Goal: Task Accomplishment & Management: Manage account settings

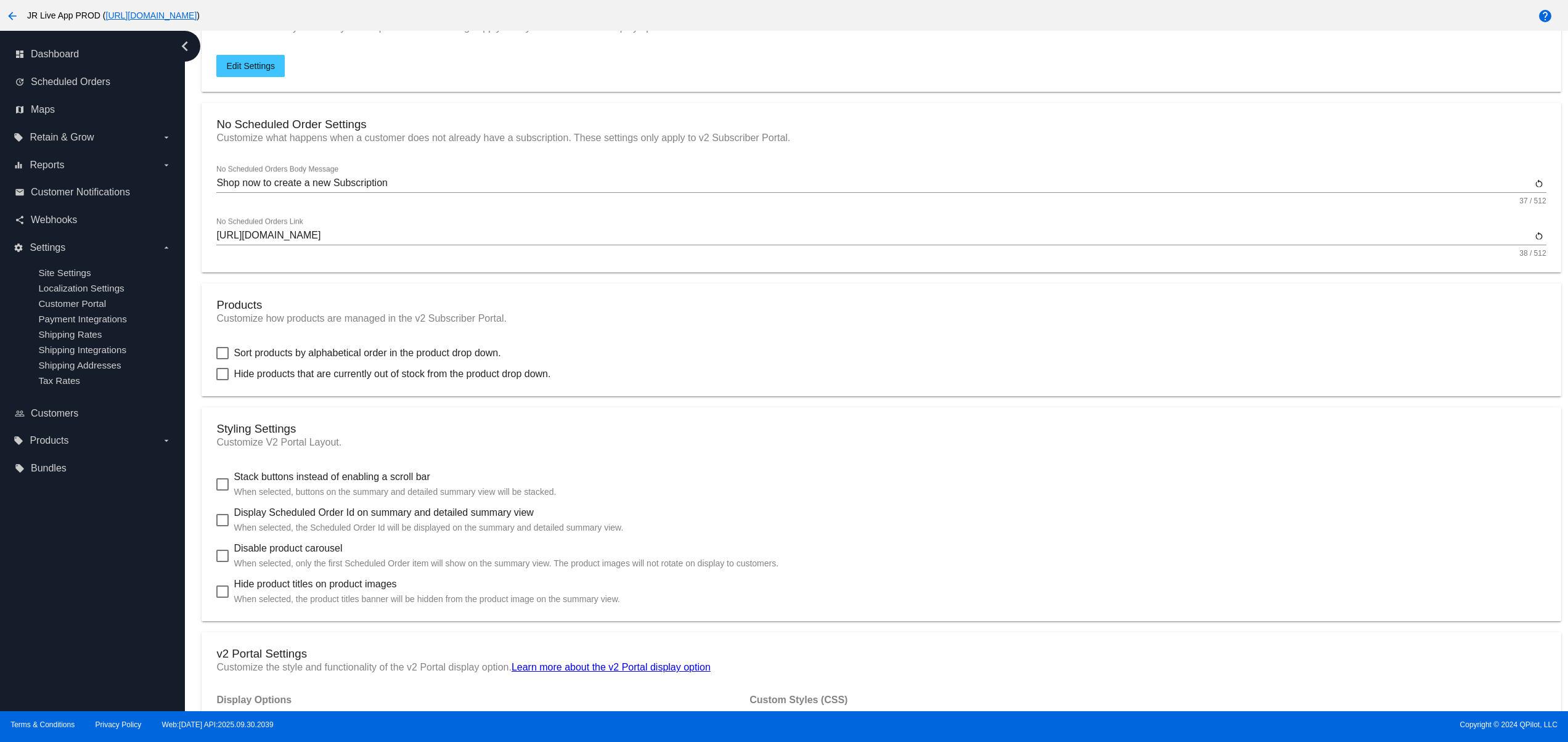
scroll to position [493, 0]
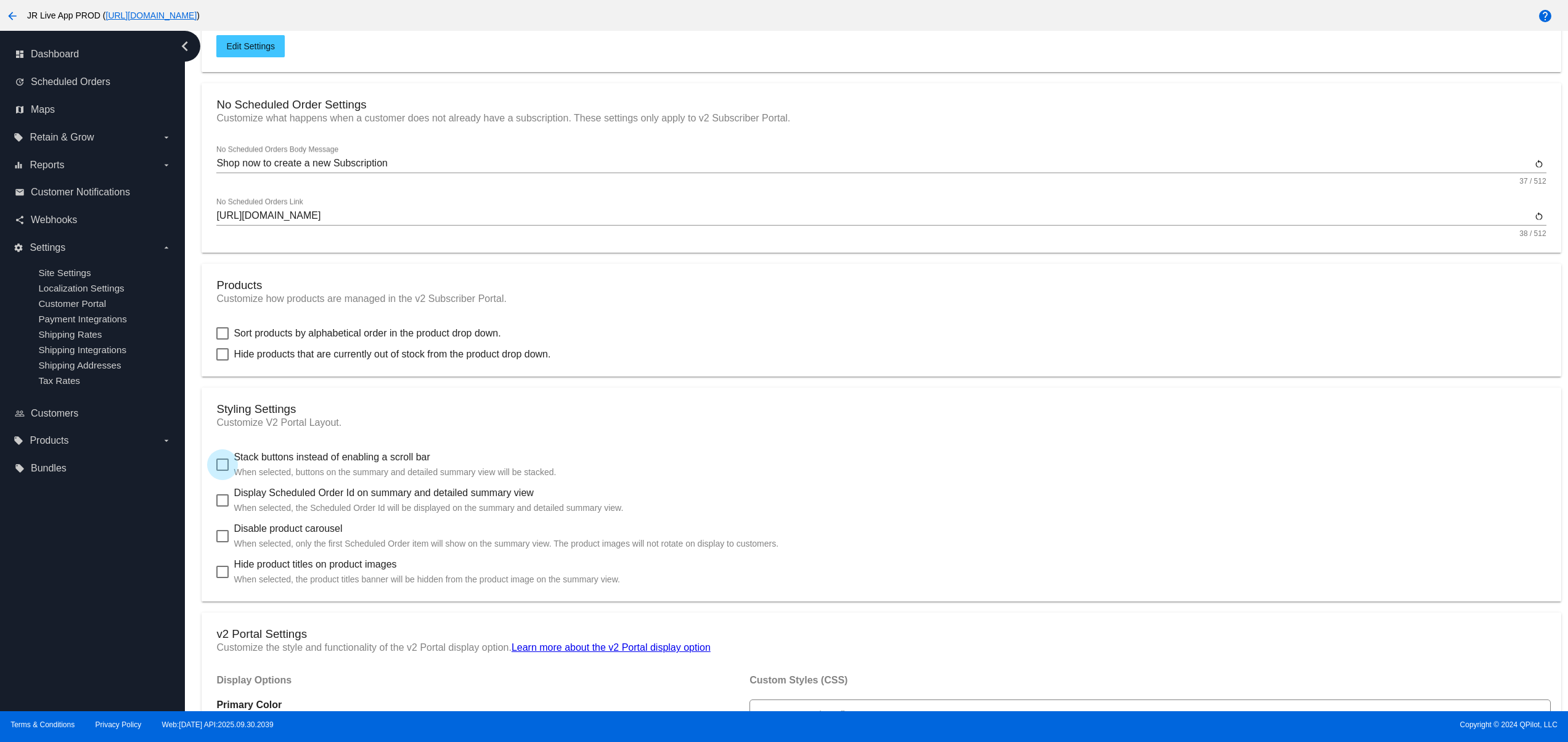
click at [230, 468] on label "Stack buttons instead of enabling a scroll bar When selected, buttons on the su…" at bounding box center [386, 464] width 340 height 29
click at [222, 471] on input "Stack buttons instead of enabling a scroll bar When selected, buttons on the su…" at bounding box center [222, 471] width 1 height 1
checkbox input "true"
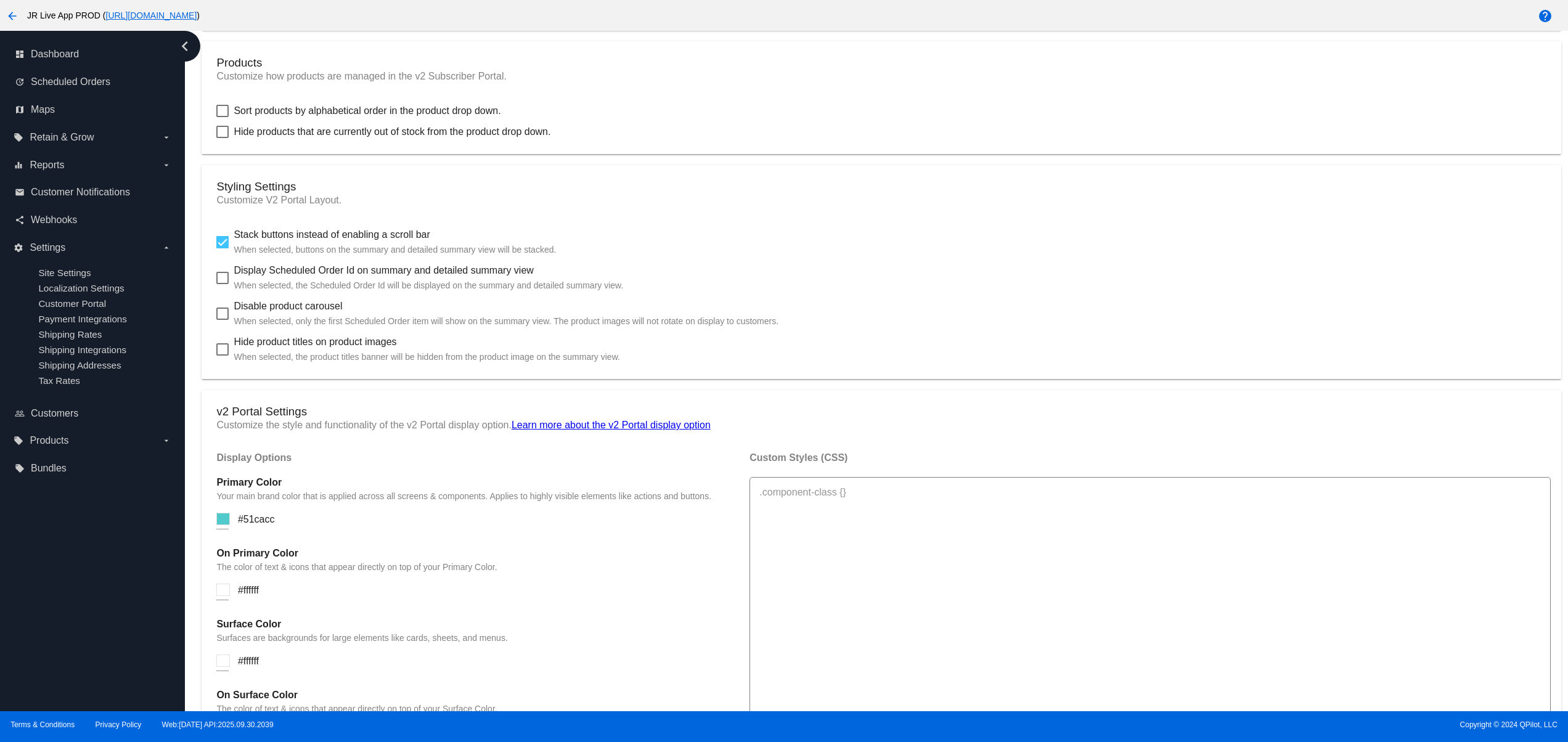
scroll to position [740, 0]
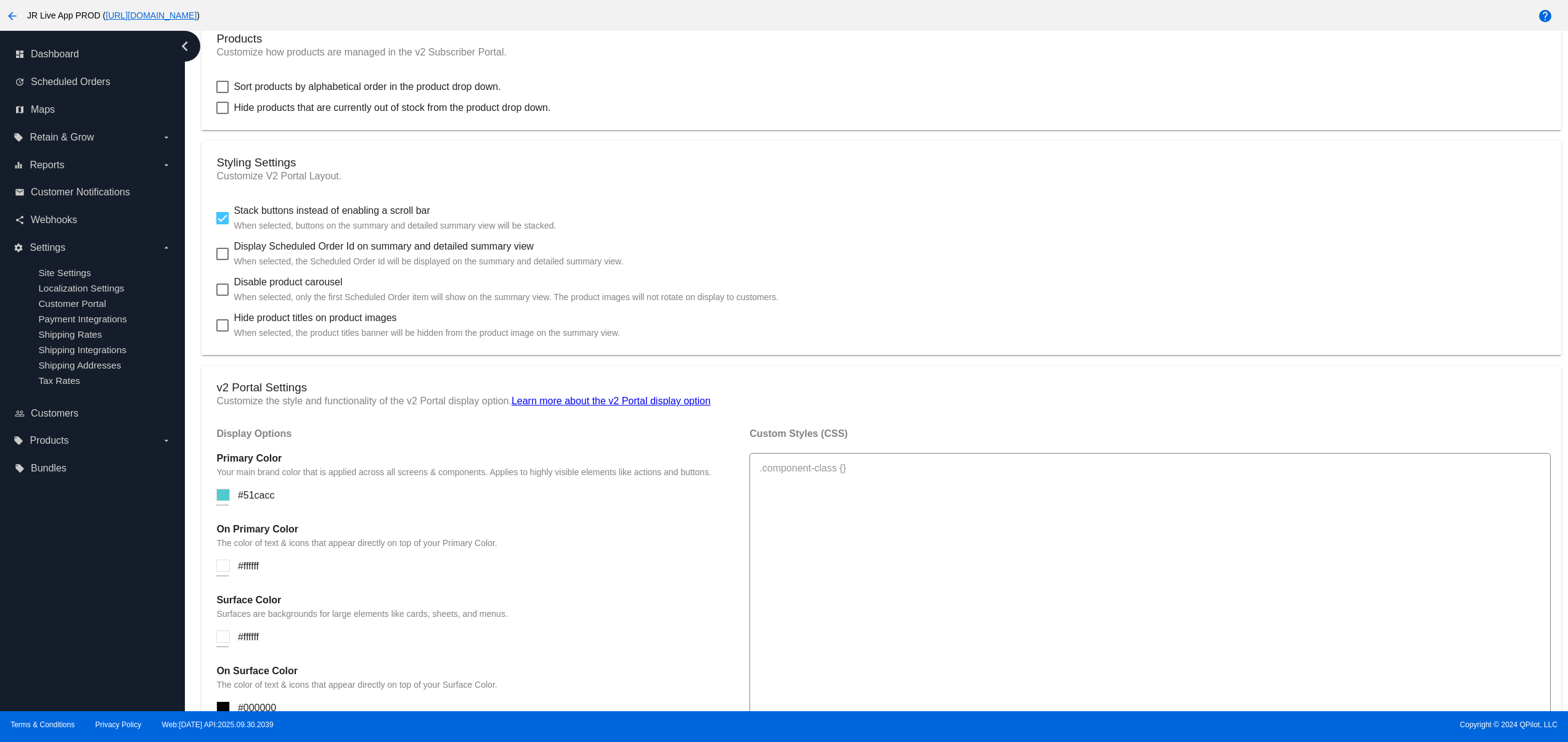
drag, startPoint x: 1489, startPoint y: 378, endPoint x: 1466, endPoint y: 380, distance: 23.1
click at [661, 94] on div "Sort products by alphabetical order in the product drop down." at bounding box center [881, 87] width 1329 height 15
click at [68, 144] on label "local_offer Retain & Grow arrow_drop_down" at bounding box center [92, 137] width 157 height 20
click at [0, 0] on input "local_offer Retain & Grow arrow_drop_down" at bounding box center [0, 0] width 0 height 0
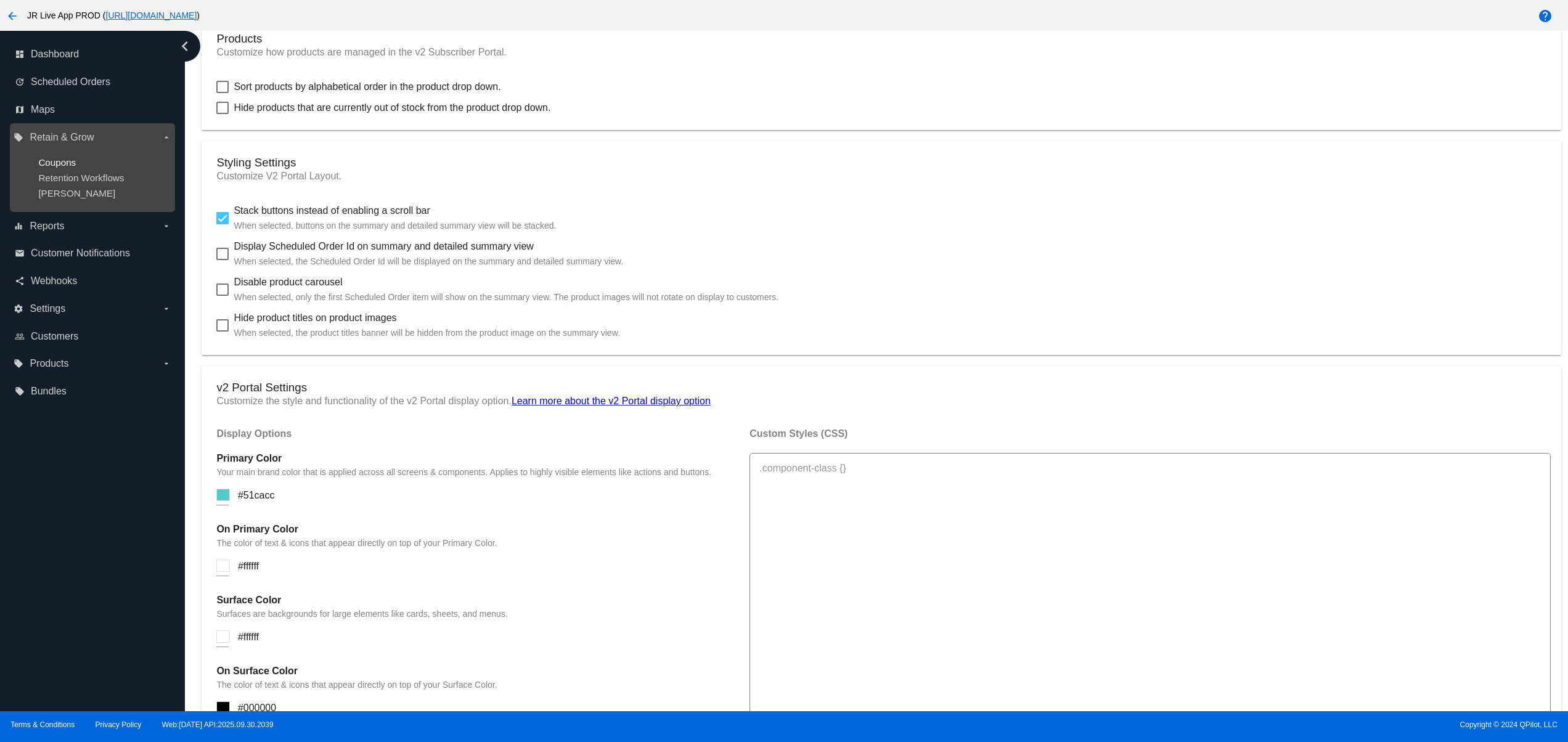
click at [66, 159] on span "Coupons" at bounding box center [57, 162] width 37 height 11
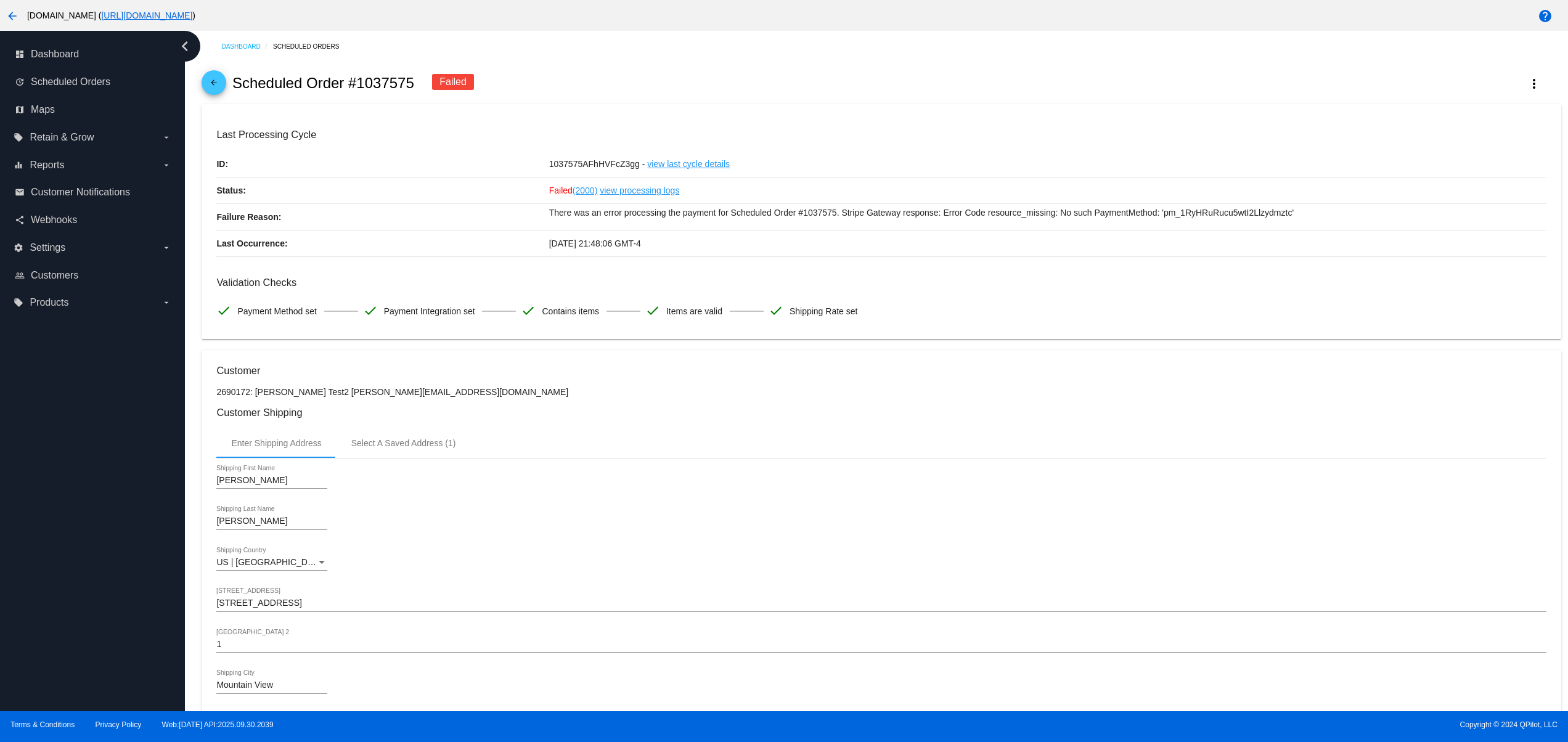
scroll to position [740, 0]
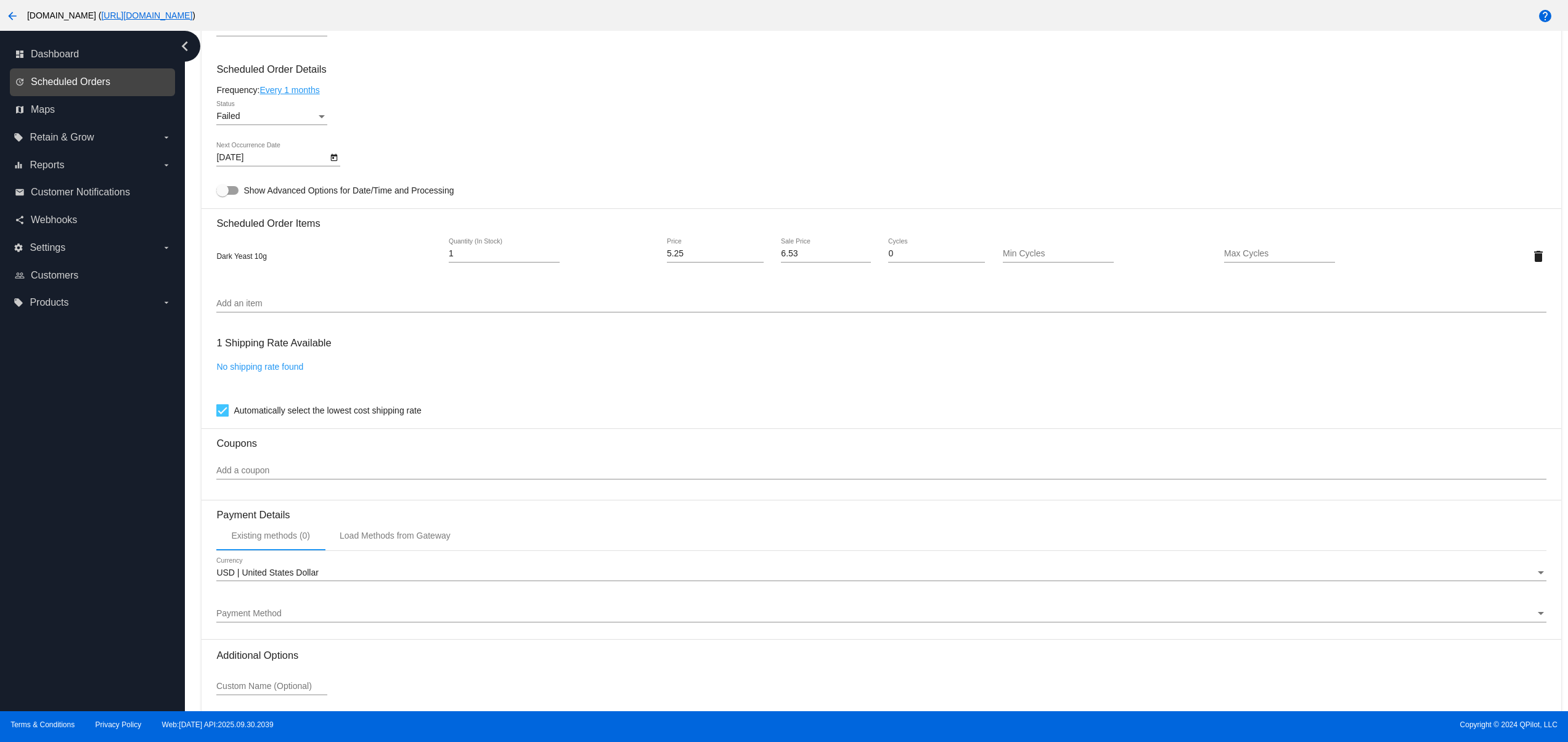
click at [90, 80] on span "Scheduled Orders" at bounding box center [70, 82] width 79 height 11
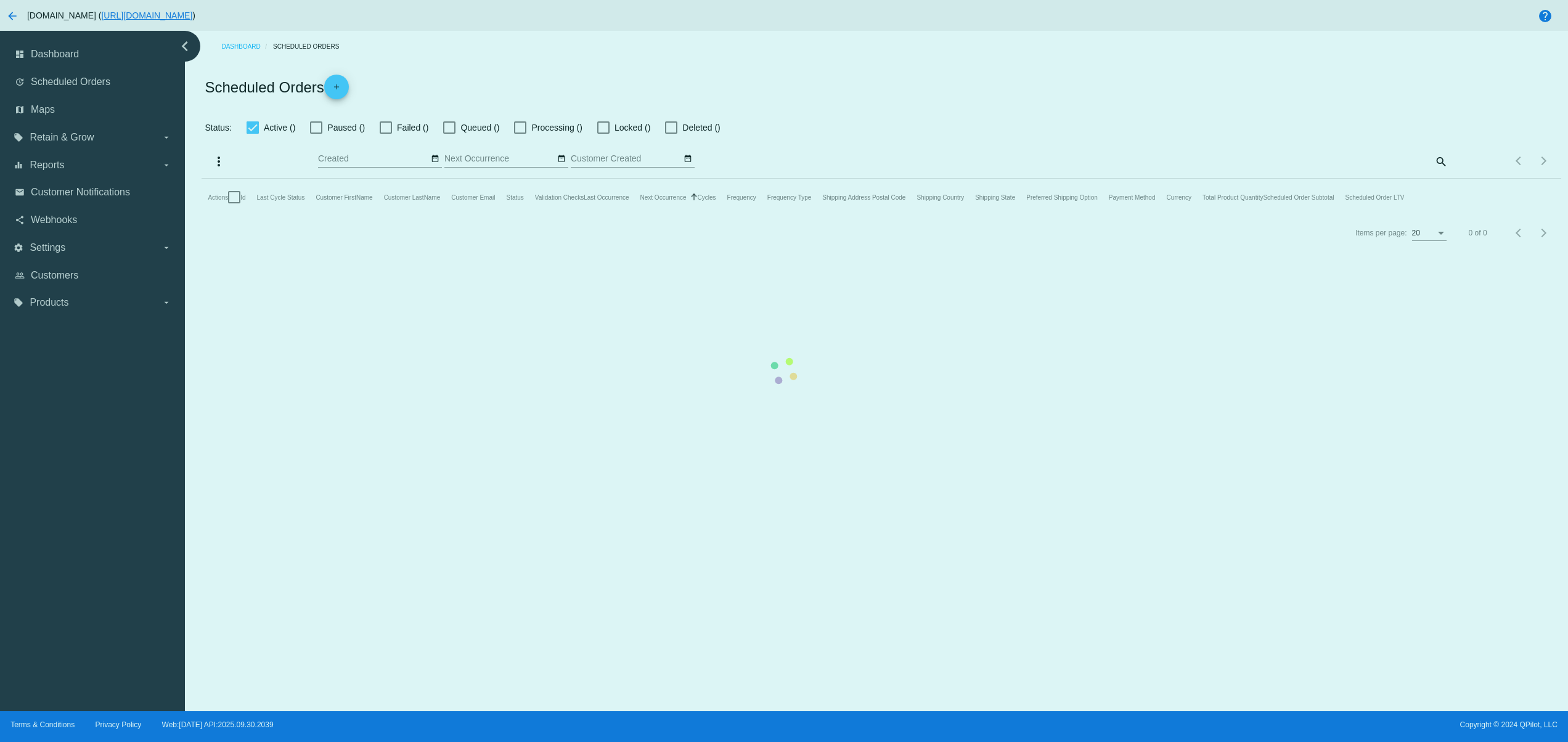
checkbox input "false"
type input "[DATE] - [DATE]"
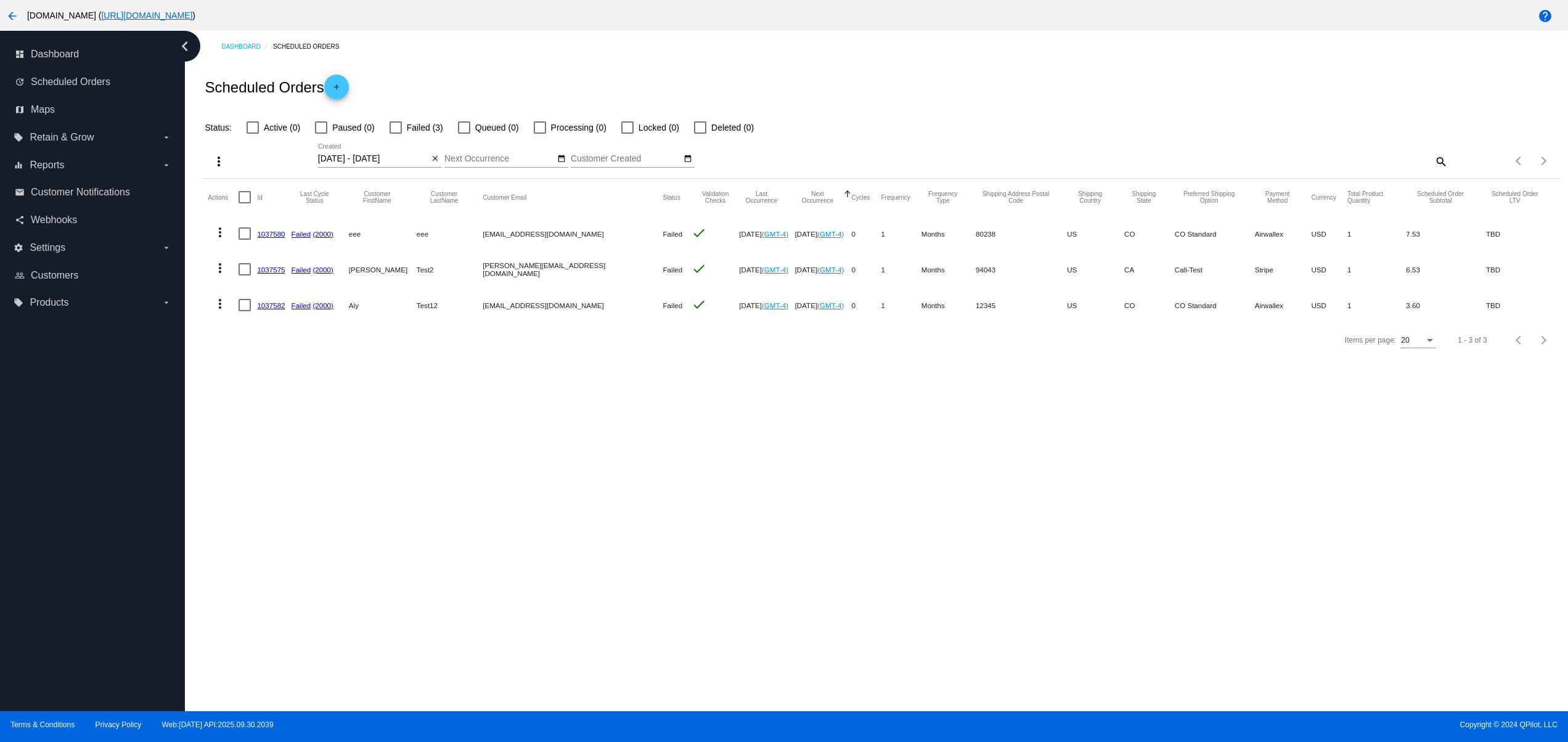
click at [578, 447] on div "Dashboard Scheduled Orders Scheduled Orders add Status: Active (0) Paused (0) F…" at bounding box center [876, 370] width 1383 height 680
